Goal: Find specific page/section: Find specific page/section

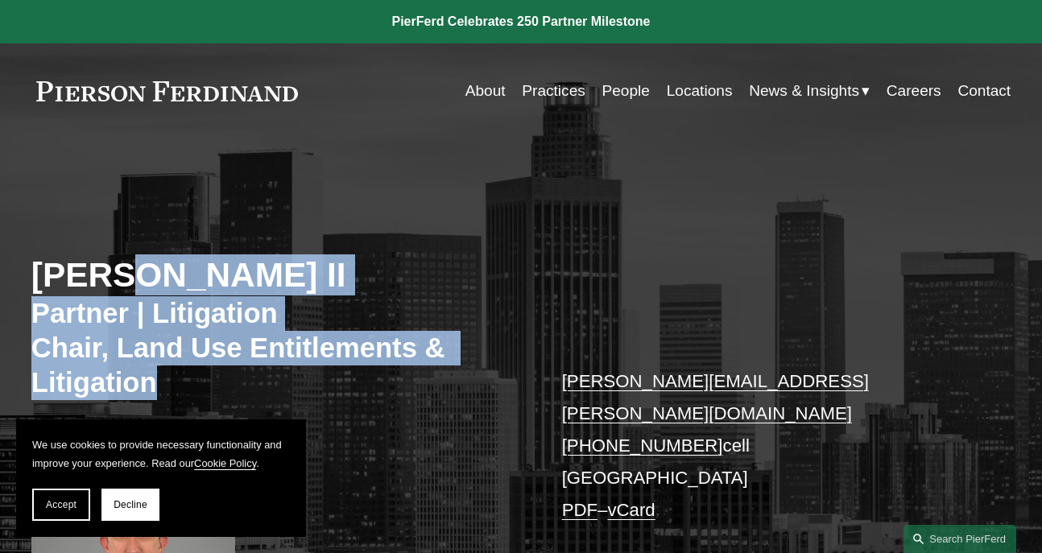
drag, startPoint x: 403, startPoint y: 388, endPoint x: 122, endPoint y: 268, distance: 304.8
click at [122, 268] on div "[PERSON_NAME] II Partner | Litigation Chair, Land Use Entitlements & Litigation…" at bounding box center [521, 411] width 1042 height 482
click at [118, 277] on h2 "[PERSON_NAME] II" at bounding box center [276, 274] width 490 height 41
drag, startPoint x: 118, startPoint y: 277, endPoint x: 209, endPoint y: 388, distance: 143.6
click at [209, 388] on div "[PERSON_NAME] II Partner | Litigation Chair, Land Use Entitlements & Litigation…" at bounding box center [521, 411] width 1042 height 482
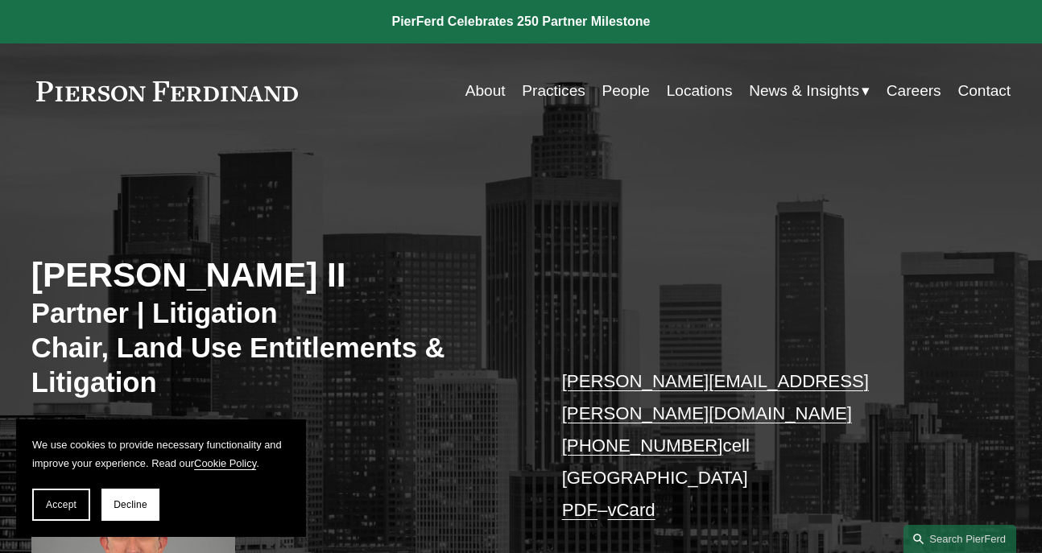
click at [208, 388] on h3 "Partner | Litigation Chair, Land Use Entitlements & Litigation" at bounding box center [276, 348] width 490 height 104
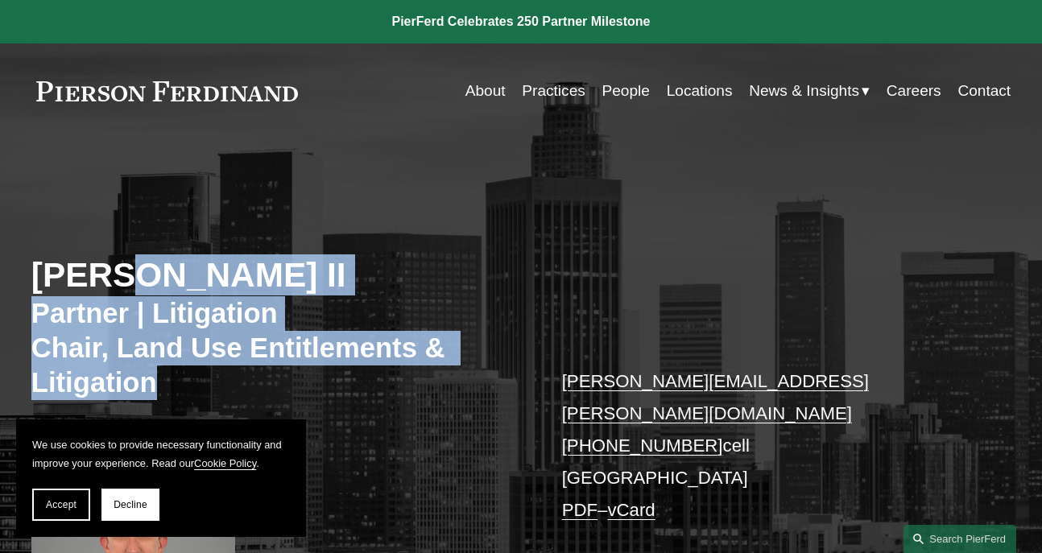
drag, startPoint x: 208, startPoint y: 388, endPoint x: 123, endPoint y: 285, distance: 133.3
click at [123, 285] on div "[PERSON_NAME] II Partner | Litigation Chair, Land Use Entitlements & Litigation…" at bounding box center [521, 411] width 1042 height 482
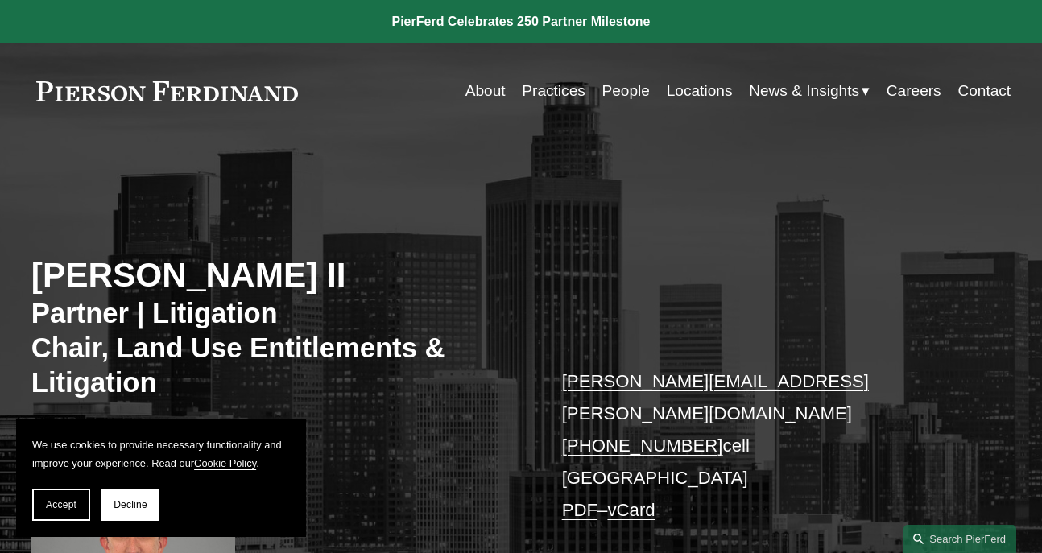
click at [120, 271] on h2 "[PERSON_NAME] II" at bounding box center [276, 274] width 490 height 41
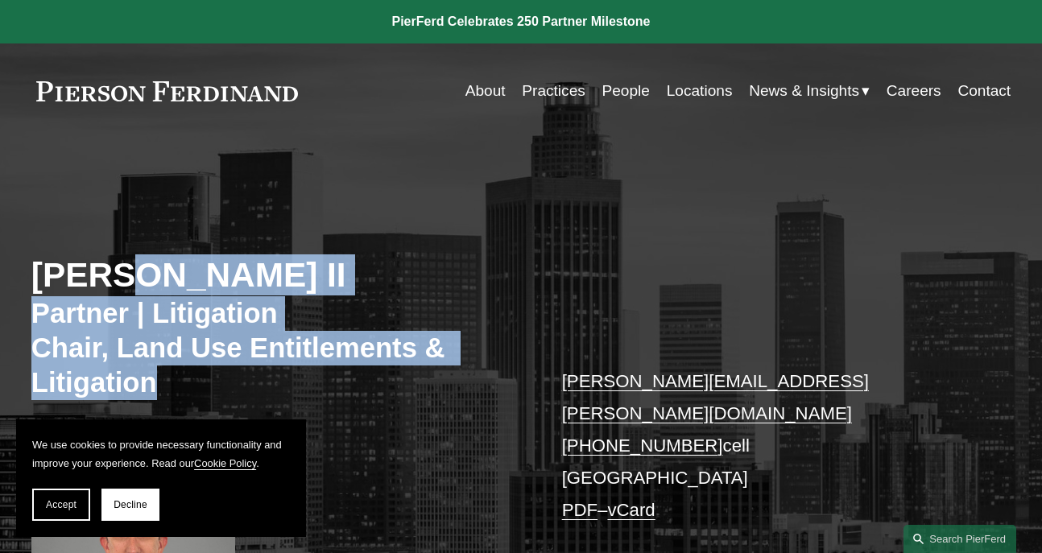
drag, startPoint x: 120, startPoint y: 271, endPoint x: 196, endPoint y: 397, distance: 147.8
click at [197, 398] on div "[PERSON_NAME] II Partner | Litigation Chair, Land Use Entitlements & Litigation…" at bounding box center [521, 411] width 1042 height 482
click at [122, 497] on button "Decline" at bounding box center [130, 505] width 58 height 32
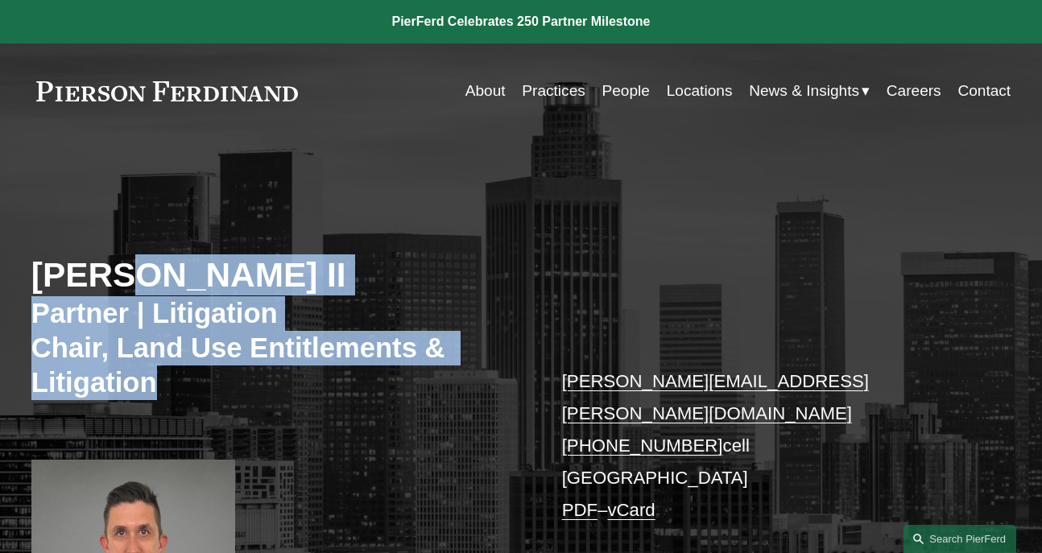
click at [142, 402] on div "[PERSON_NAME] II Partner | Litigation Chair, Land Use Entitlements & Litigation…" at bounding box center [521, 411] width 1042 height 482
drag, startPoint x: 162, startPoint y: 392, endPoint x: 119, endPoint y: 272, distance: 127.3
click at [119, 270] on div "[PERSON_NAME] II Partner | Litigation Chair, Land Use Entitlements & Litigation…" at bounding box center [521, 411] width 1042 height 482
click at [119, 272] on h2 "[PERSON_NAME] II" at bounding box center [276, 274] width 490 height 41
drag, startPoint x: 119, startPoint y: 272, endPoint x: 183, endPoint y: 403, distance: 145.8
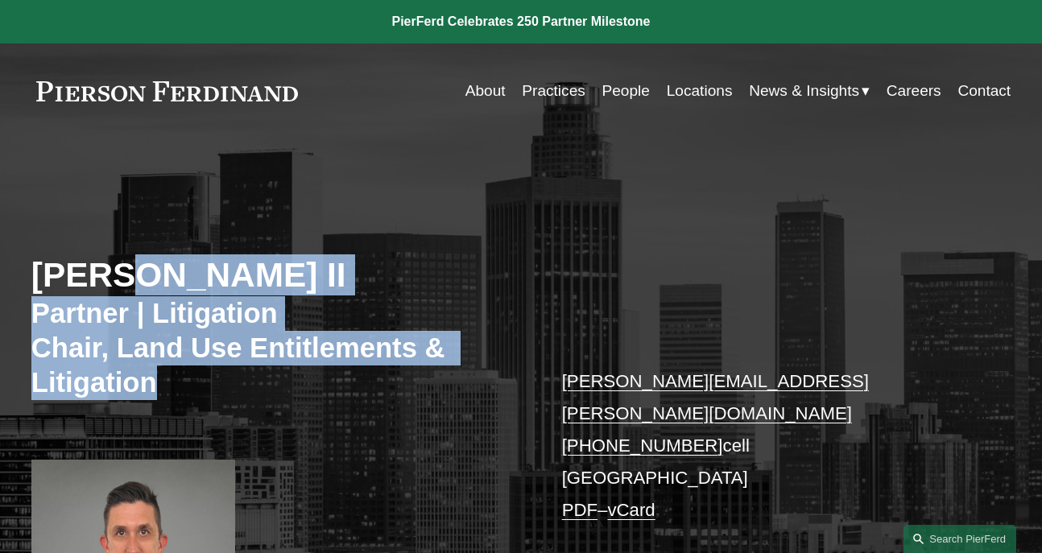
click at [184, 405] on div "[PERSON_NAME] II Partner | Litigation Chair, Land Use Entitlements & Litigation…" at bounding box center [521, 411] width 1042 height 482
